Goal: Transaction & Acquisition: Subscribe to service/newsletter

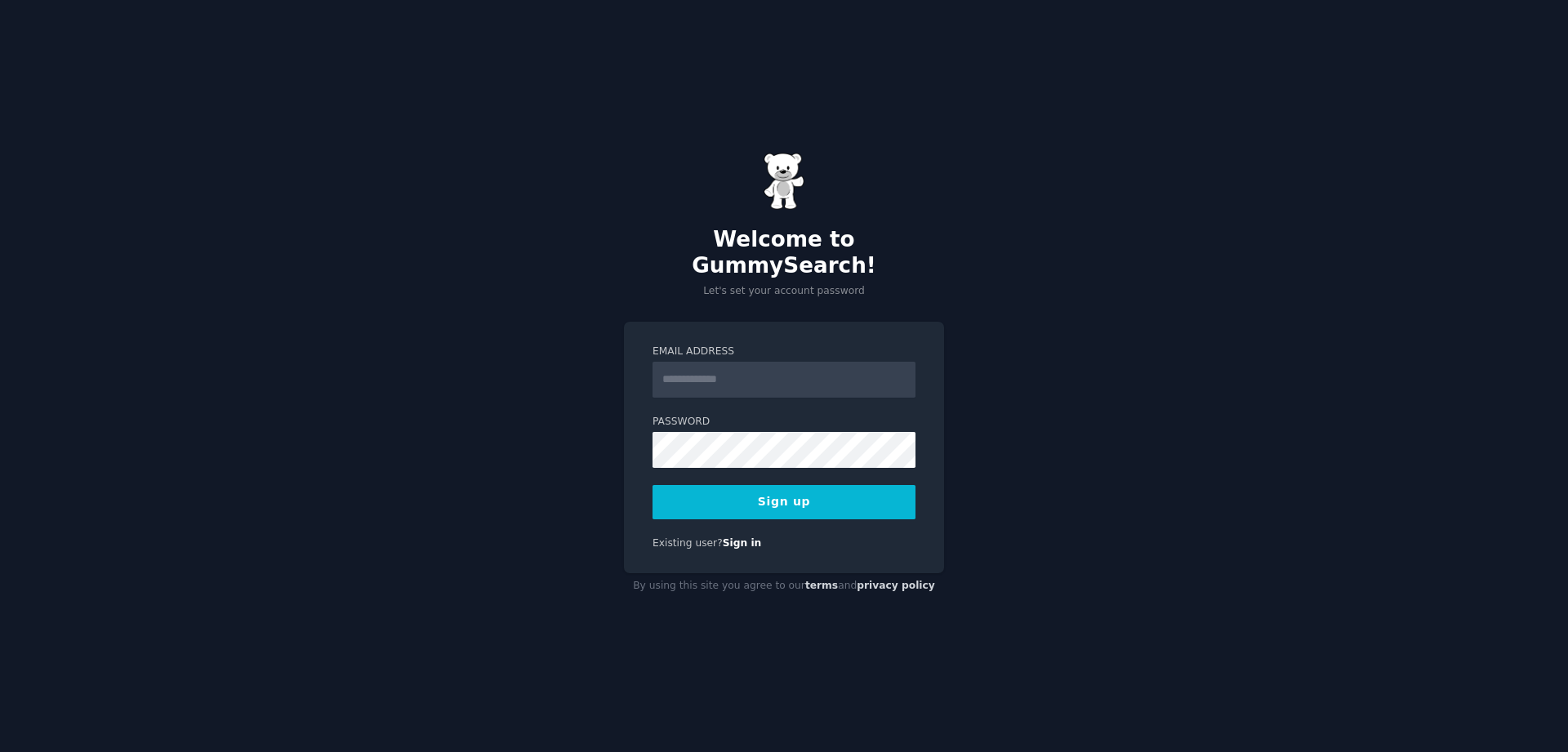
click at [766, 374] on input "Email Address" at bounding box center [784, 379] width 263 height 36
click at [770, 362] on input "Email Address" at bounding box center [784, 379] width 263 height 36
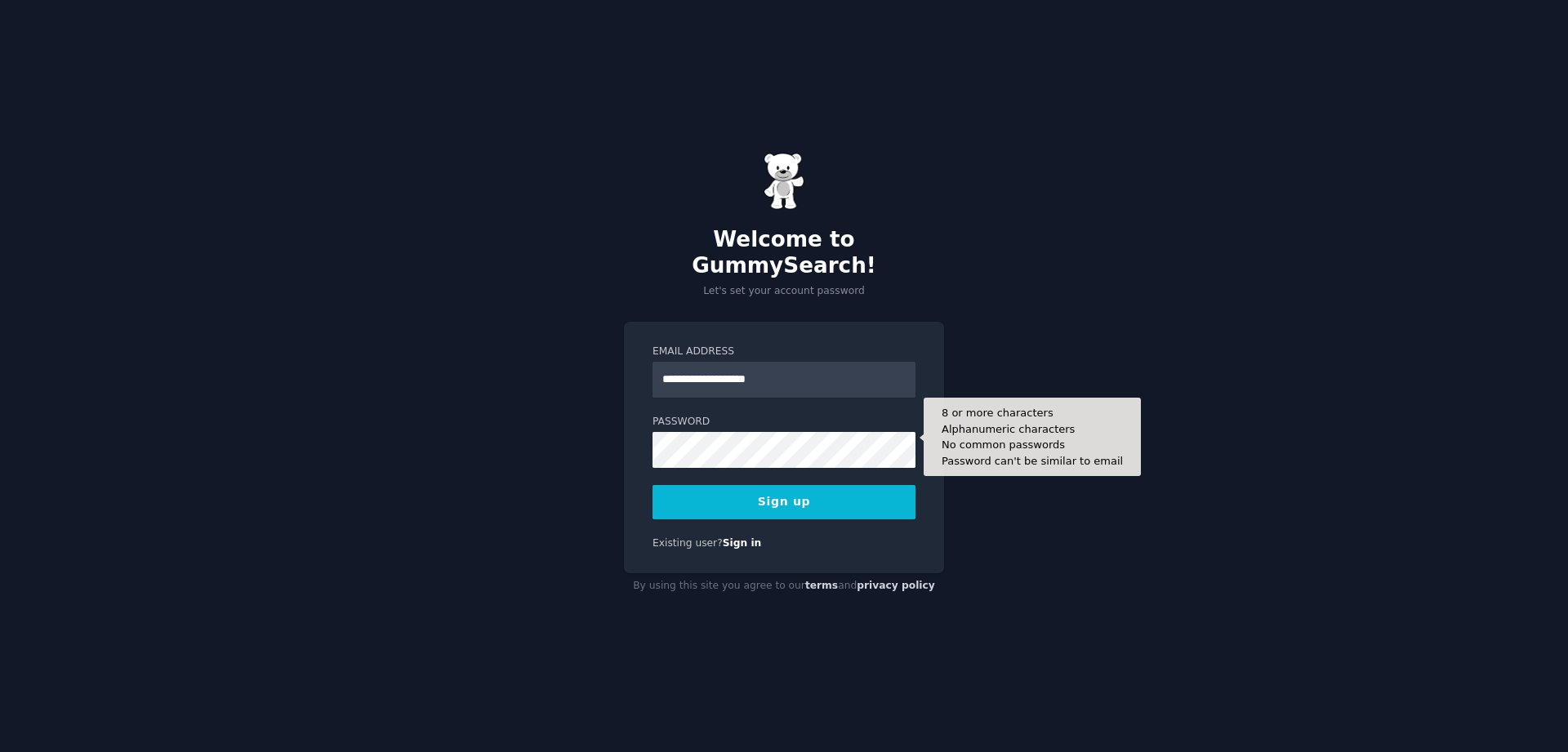
type input "**********"
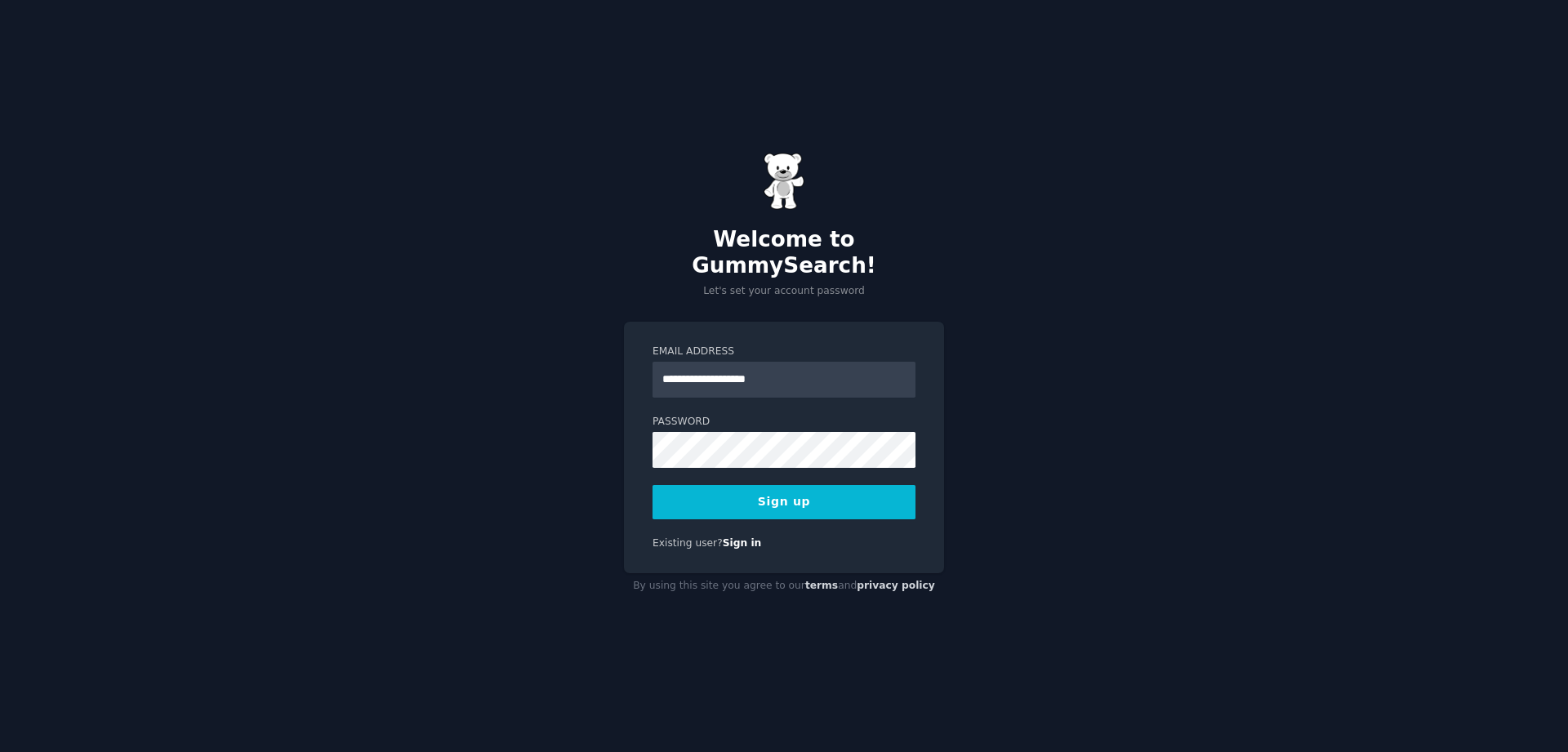
click at [839, 485] on button "Sign up" at bounding box center [784, 502] width 263 height 34
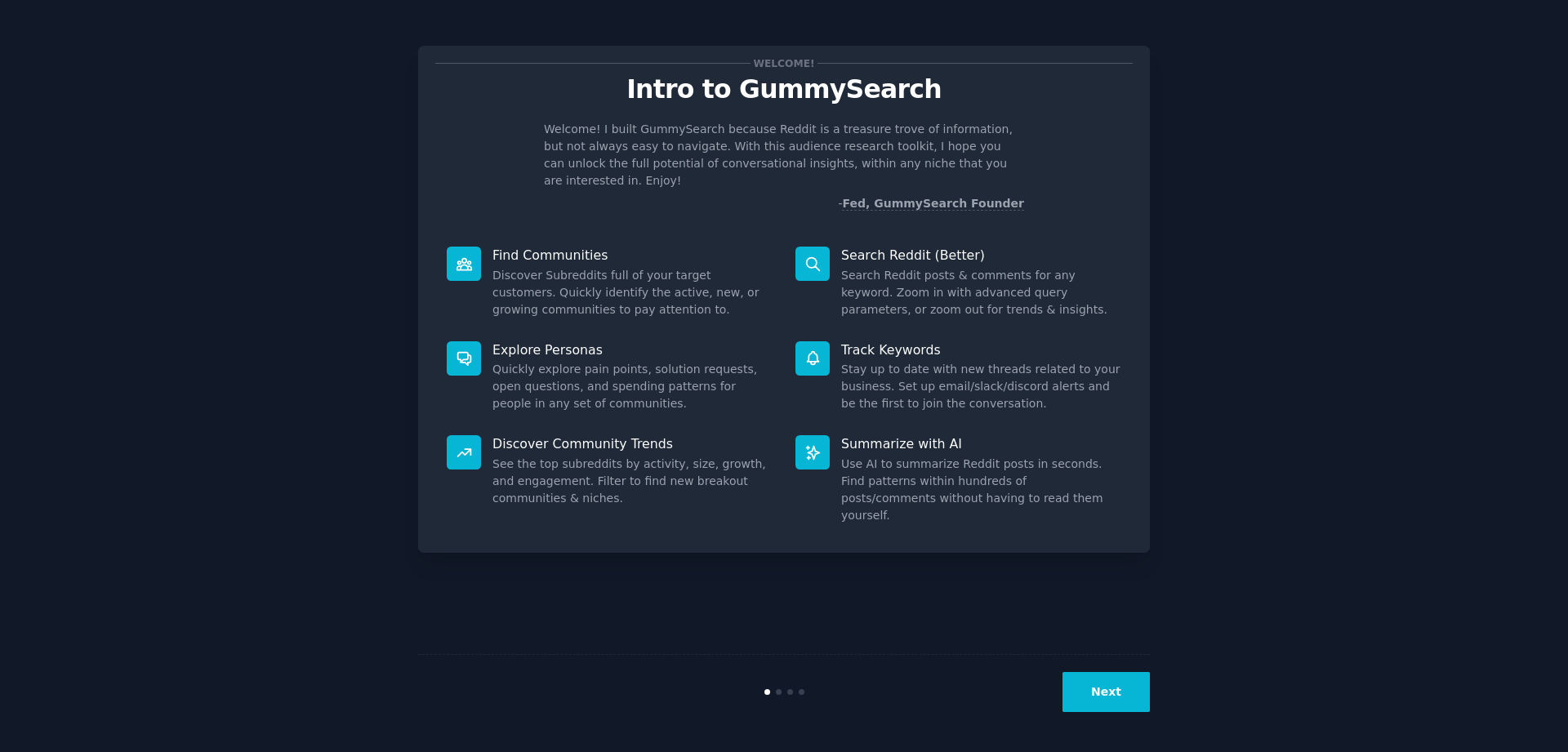
click at [1092, 685] on button "Next" at bounding box center [1106, 691] width 88 height 40
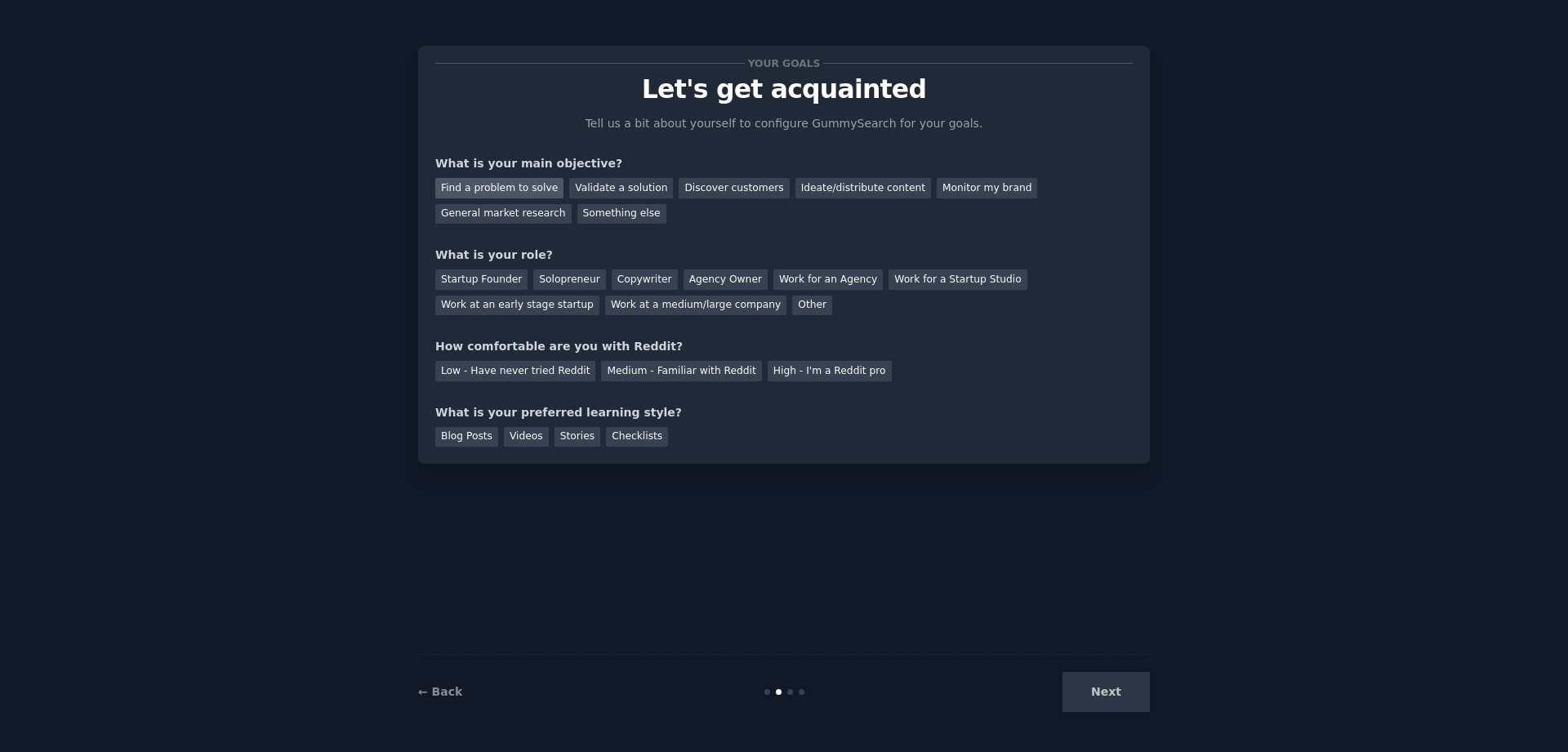
click at [510, 179] on div "Find a problem to solve" at bounding box center [499, 188] width 128 height 20
click at [544, 278] on div "Solopreneur" at bounding box center [569, 280] width 72 height 20
click at [562, 375] on div "Low - Have never tried Reddit" at bounding box center [515, 371] width 160 height 20
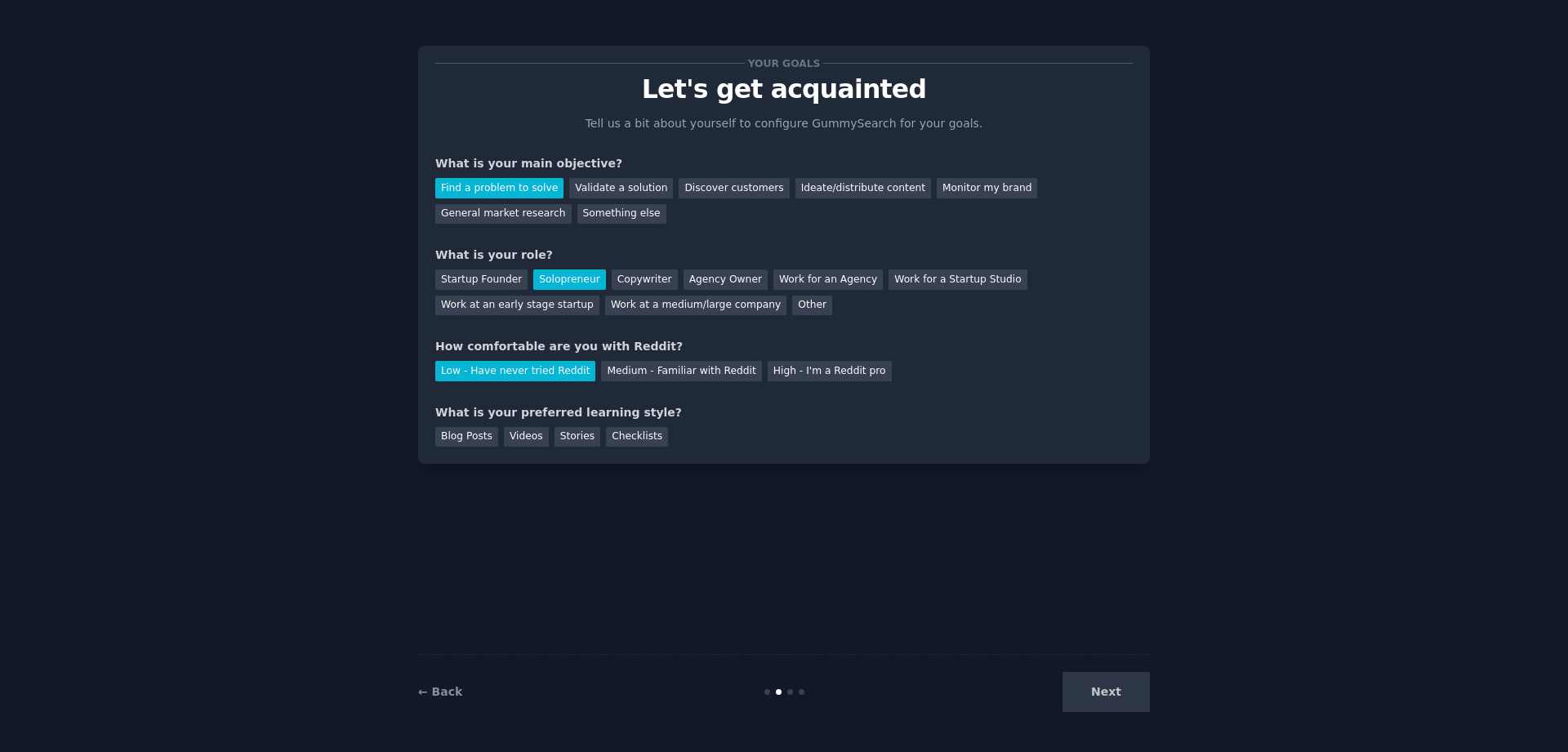
click at [1097, 691] on div "Next" at bounding box center [1027, 691] width 245 height 40
click at [528, 440] on div "Videos" at bounding box center [526, 437] width 45 height 20
click at [1094, 698] on button "Next" at bounding box center [1106, 691] width 88 height 40
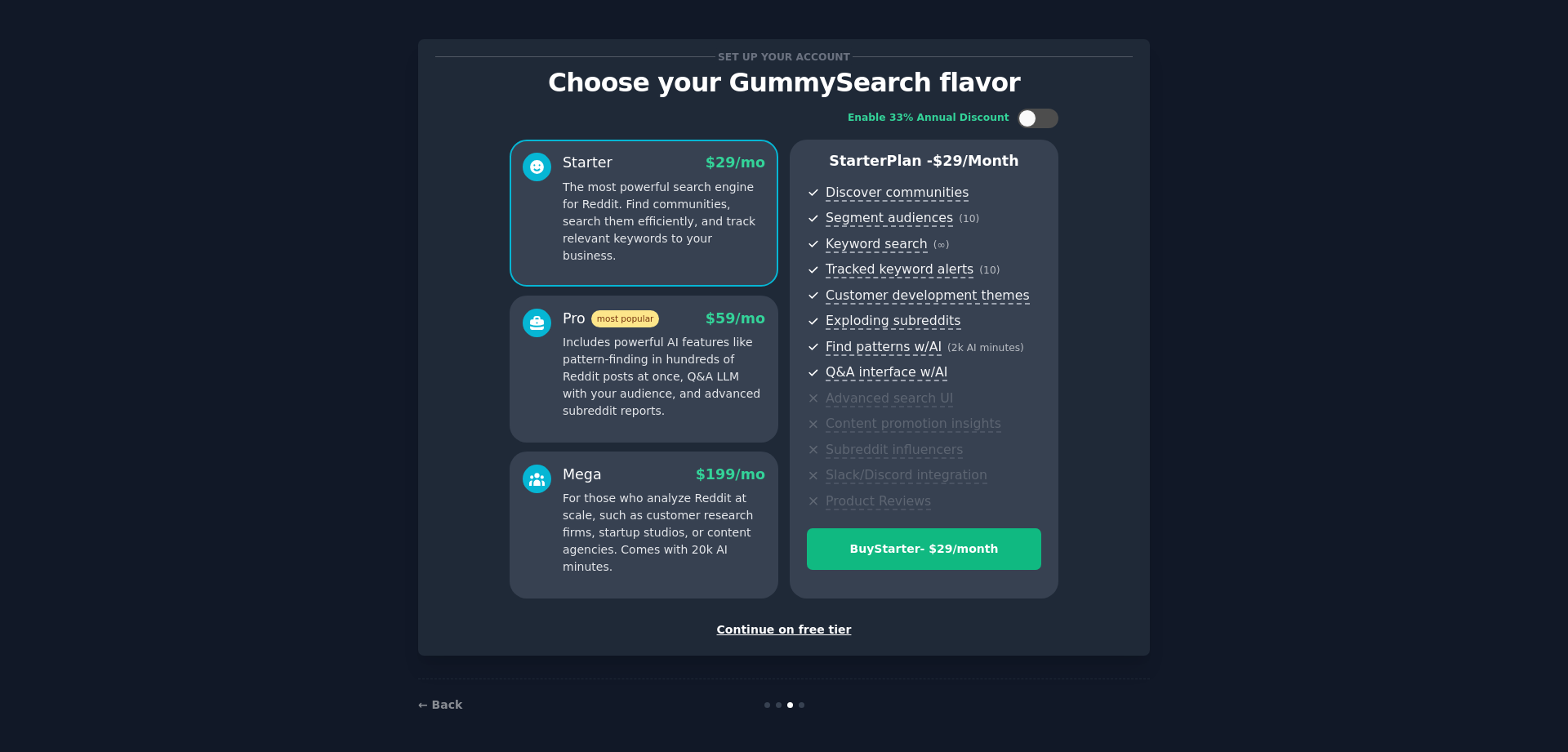
scroll to position [8, 0]
click at [799, 632] on div "Continue on free tier" at bounding box center [784, 627] width 698 height 18
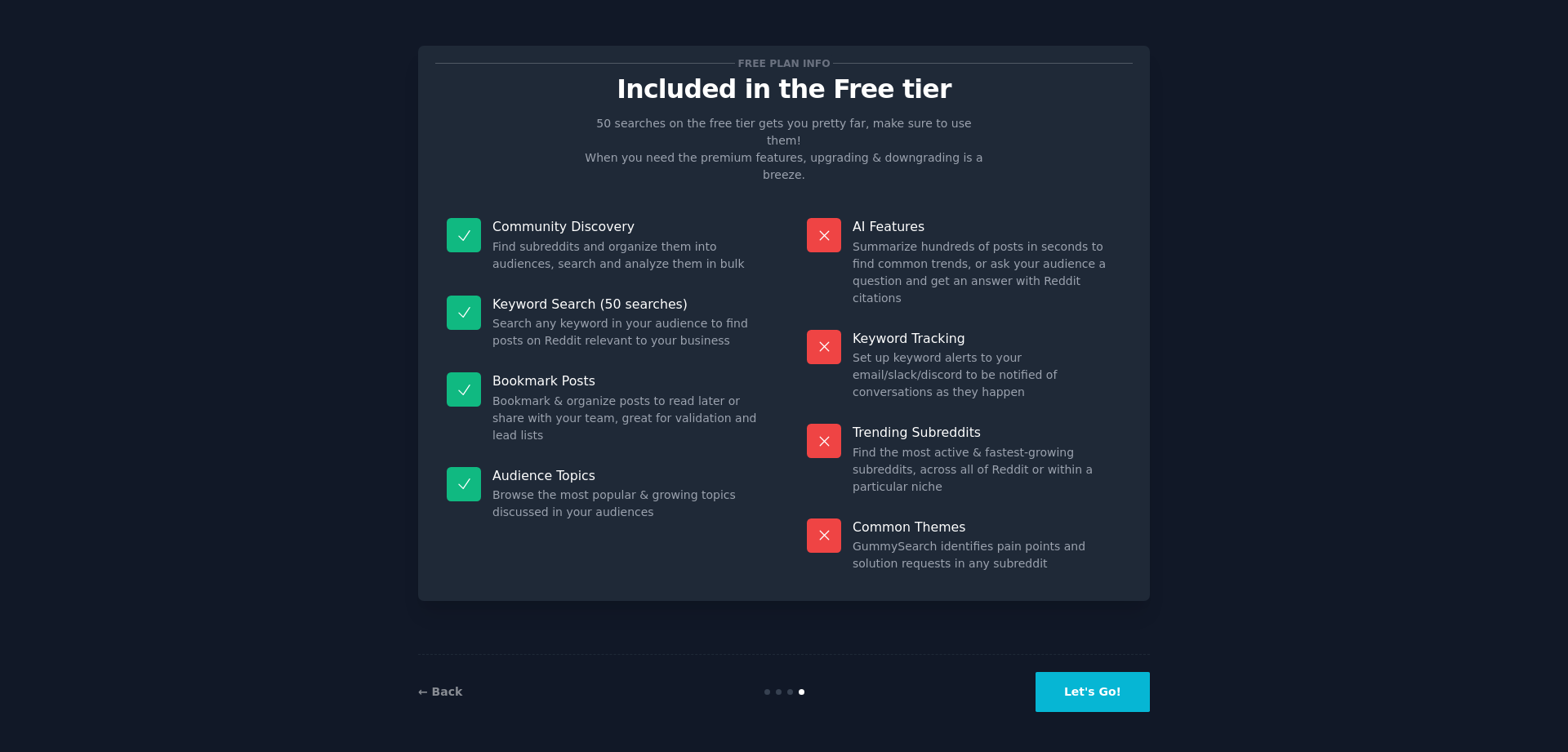
click at [1101, 696] on button "Let's Go!" at bounding box center [1093, 691] width 114 height 40
